Goal: Task Accomplishment & Management: Manage account settings

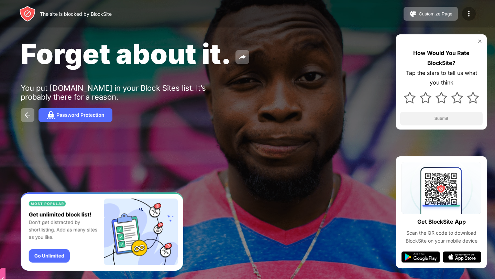
click at [466, 18] on div at bounding box center [469, 14] width 14 height 14
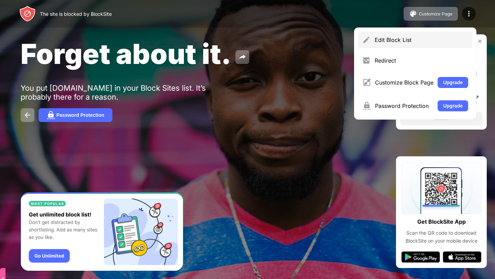
click at [400, 37] on div "Edit Block List" at bounding box center [421, 39] width 93 height 7
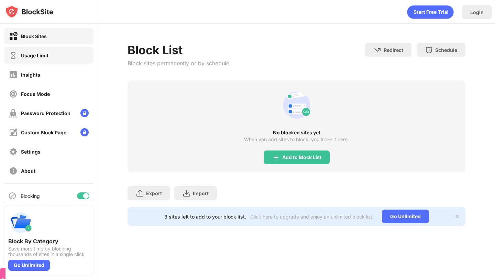
click at [44, 64] on div "Block Sites Usage Limit Insights Focus Mode Password Protection Custom Block Pa…" at bounding box center [49, 103] width 98 height 159
click at [44, 56] on div "Usage Limit" at bounding box center [34, 56] width 27 height 6
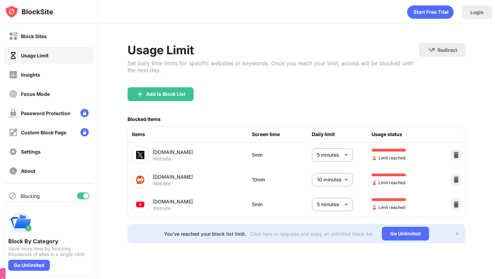
click at [338, 202] on body "Block Sites Usage Limit Insights Focus Mode Password Protection Custom Block Pa…" at bounding box center [247, 139] width 495 height 279
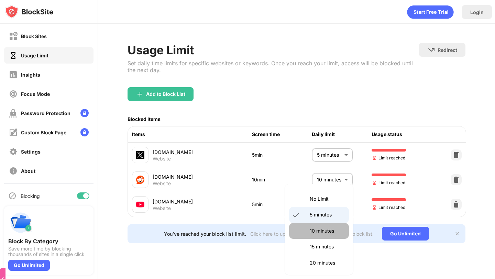
click at [322, 231] on p "10 minutes" at bounding box center [327, 231] width 35 height 8
type input "**"
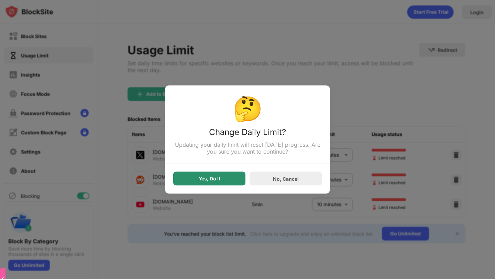
click at [215, 178] on div "Yes, Do It" at bounding box center [210, 178] width 22 height 5
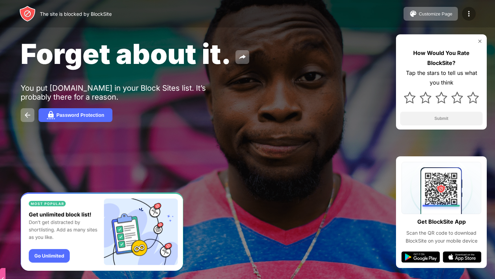
click at [464, 16] on div at bounding box center [469, 14] width 14 height 14
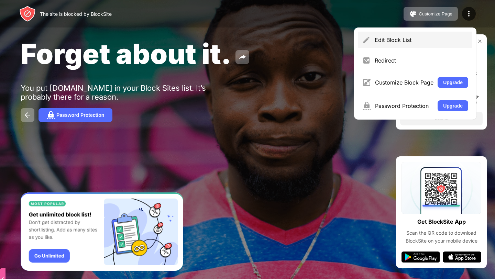
click at [406, 41] on div "Edit Block List" at bounding box center [421, 39] width 93 height 7
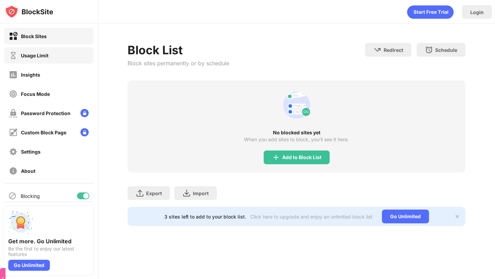
click at [44, 54] on div "Usage Limit" at bounding box center [34, 56] width 27 height 6
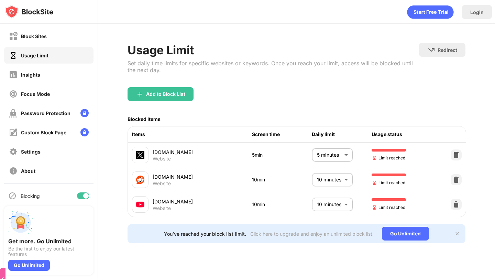
click at [357, 199] on div "10 minutes ** ​" at bounding box center [342, 205] width 60 height 14
click at [337, 201] on body "Block Sites Usage Limit Insights Focus Mode Password Protection Custom Block Pa…" at bounding box center [247, 139] width 495 height 279
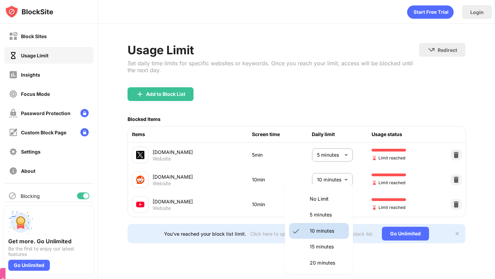
click at [306, 252] on li "15 minutes" at bounding box center [319, 247] width 60 height 16
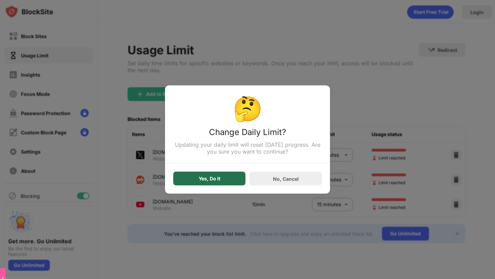
click at [231, 180] on div "Yes, Do It" at bounding box center [209, 179] width 72 height 14
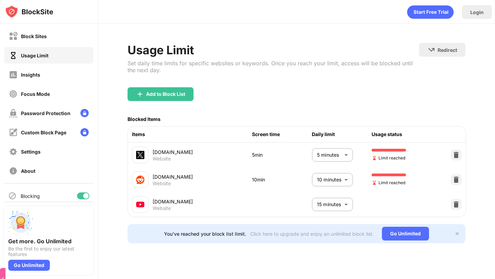
click at [337, 206] on body "Block Sites Usage Limit Insights Focus Mode Password Protection Custom Block Pa…" at bounding box center [247, 139] width 495 height 279
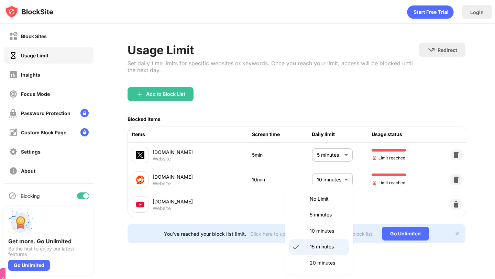
click at [320, 226] on li "10 minutes" at bounding box center [319, 231] width 60 height 16
type input "**"
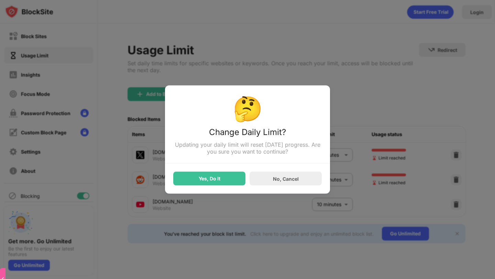
click at [223, 183] on div "Yes, Do It" at bounding box center [209, 179] width 72 height 14
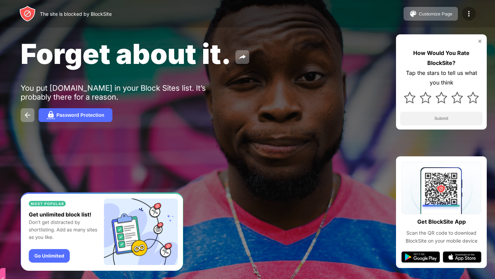
click at [473, 14] on div at bounding box center [469, 14] width 14 height 14
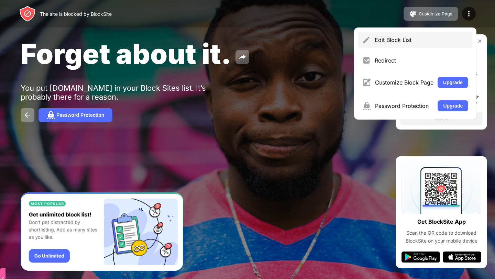
click at [408, 39] on div "Edit Block List" at bounding box center [421, 39] width 93 height 7
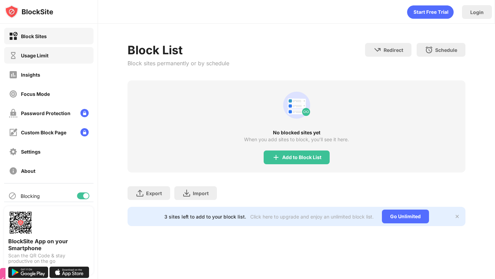
click at [42, 58] on div "Usage Limit" at bounding box center [34, 56] width 27 height 6
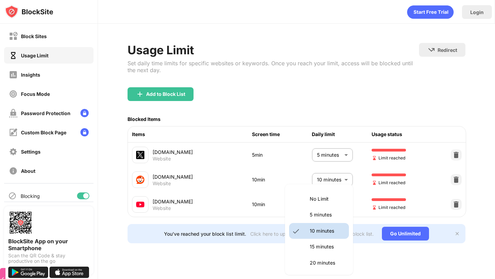
click at [327, 205] on body "Block Sites Usage Limit Insights Focus Mode Password Protection Custom Block Pa…" at bounding box center [247, 139] width 495 height 279
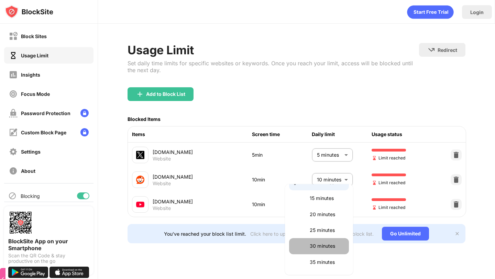
click at [310, 244] on p "30 minutes" at bounding box center [327, 246] width 35 height 8
type input "**"
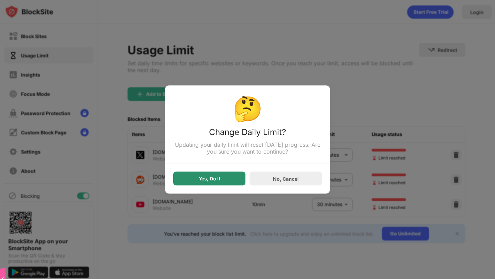
click at [184, 174] on div "Yes, Do It" at bounding box center [209, 179] width 72 height 14
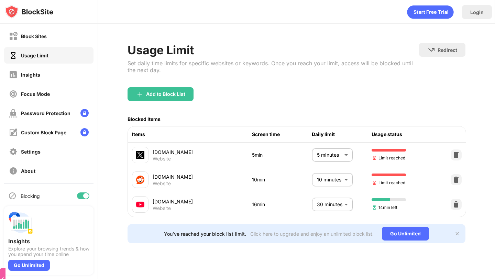
click at [327, 158] on body "Block Sites Usage Limit Insights Focus Mode Password Protection Custom Block Pa…" at bounding box center [247, 139] width 495 height 279
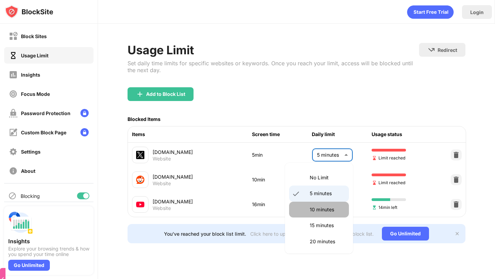
click at [317, 207] on p "10 minutes" at bounding box center [327, 210] width 35 height 8
type input "**"
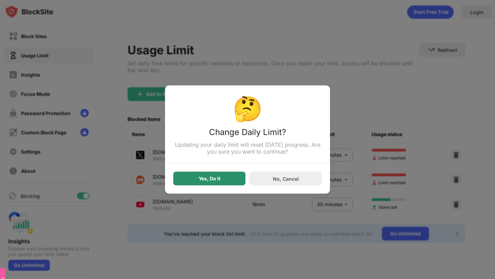
click at [242, 177] on div "Yes, Do It" at bounding box center [209, 179] width 72 height 14
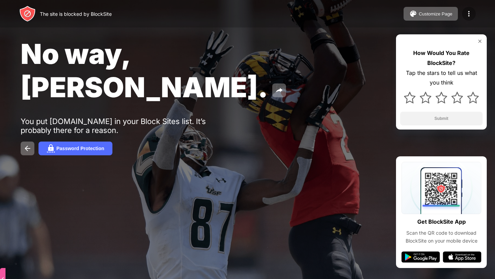
click at [472, 13] on img at bounding box center [469, 14] width 8 height 8
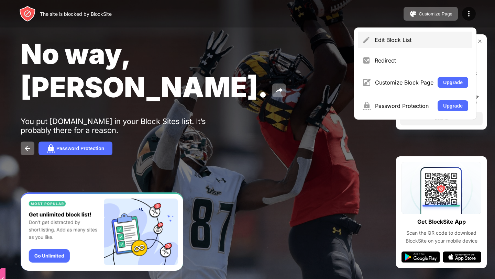
click at [370, 37] on img at bounding box center [366, 40] width 8 height 8
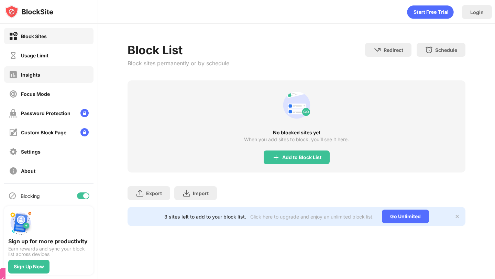
click at [51, 66] on div "Block Sites Usage Limit Insights Focus Mode Password Protection Custom Block Pa…" at bounding box center [49, 103] width 98 height 159
click at [52, 63] on div "Usage Limit" at bounding box center [48, 55] width 89 height 16
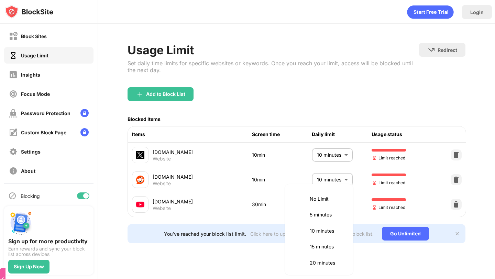
click at [325, 202] on body "Block Sites Usage Limit Insights Focus Mode Password Protection Custom Block Pa…" at bounding box center [247, 139] width 495 height 279
click at [304, 214] on li "25 minutes" at bounding box center [319, 214] width 60 height 16
type input "**"
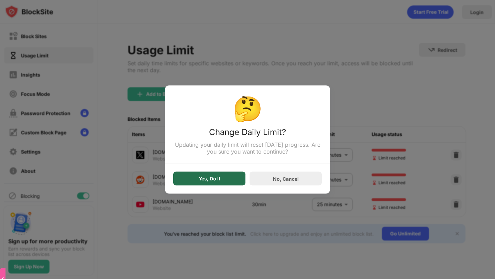
click at [220, 176] on div "Yes, Do It" at bounding box center [209, 179] width 72 height 14
